Goal: Task Accomplishment & Management: Complete application form

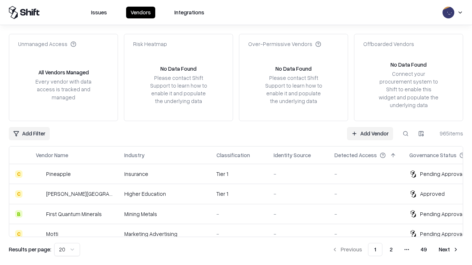
click at [370, 133] on link "Add Vendor" at bounding box center [370, 133] width 46 height 13
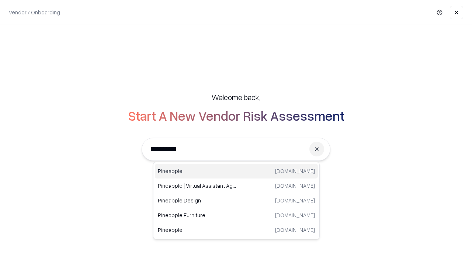
click at [236, 171] on div "Pineapple [DOMAIN_NAME]" at bounding box center [236, 171] width 163 height 15
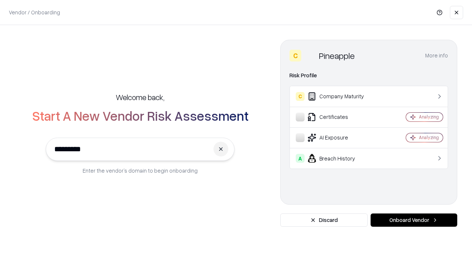
type input "*********"
click at [413, 220] on button "Onboard Vendor" at bounding box center [413, 220] width 87 height 13
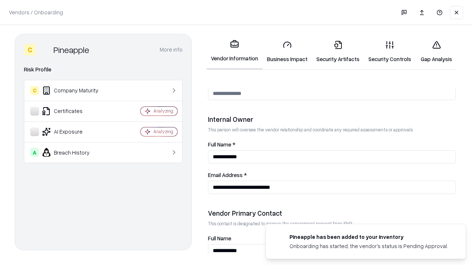
scroll to position [382, 0]
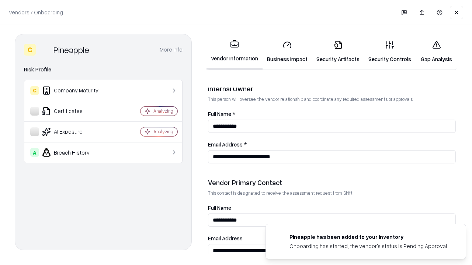
click at [287, 52] on link "Business Impact" at bounding box center [286, 52] width 49 height 34
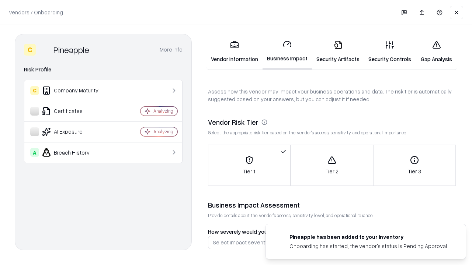
click at [338, 52] on link "Security Artifacts" at bounding box center [338, 52] width 52 height 34
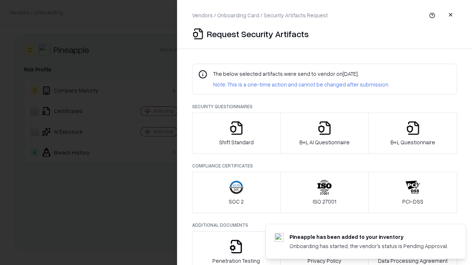
click at [236, 133] on icon "button" at bounding box center [236, 128] width 15 height 15
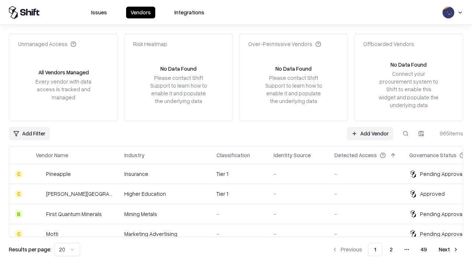
click at [370, 133] on link "Add Vendor" at bounding box center [370, 133] width 46 height 13
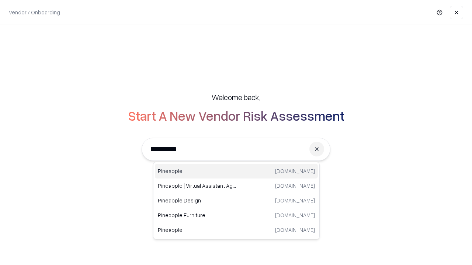
click at [236, 171] on div "Pineapple [DOMAIN_NAME]" at bounding box center [236, 171] width 163 height 15
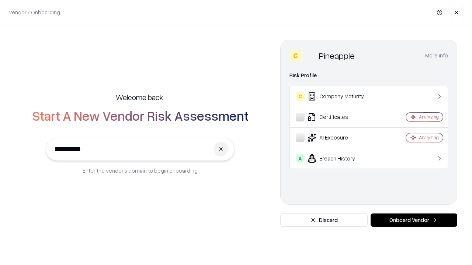
type input "*********"
click at [413, 220] on button "Onboard Vendor" at bounding box center [413, 220] width 87 height 13
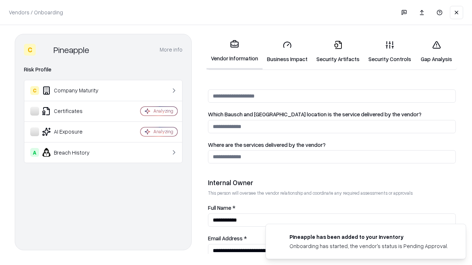
scroll to position [382, 0]
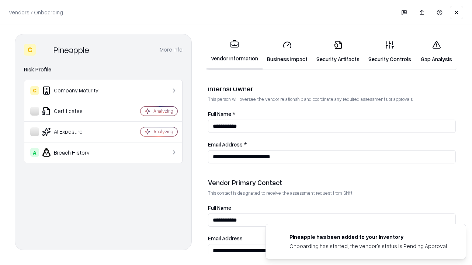
click at [436, 52] on link "Gap Analysis" at bounding box center [436, 52] width 42 height 34
